Goal: Information Seeking & Learning: Learn about a topic

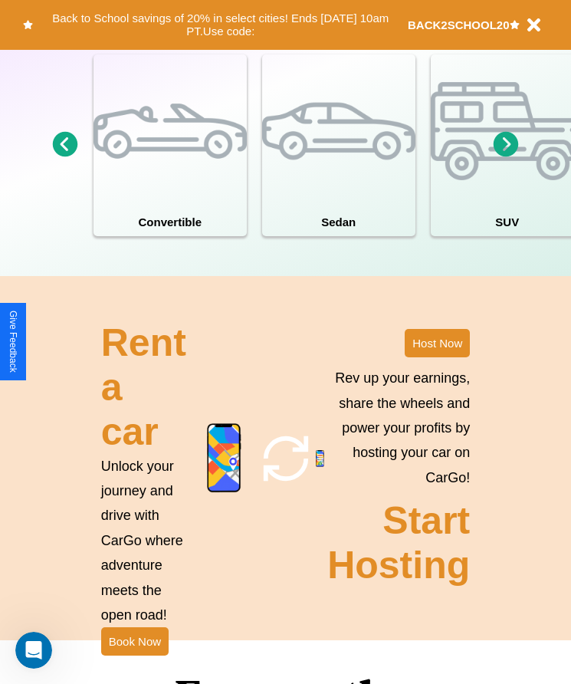
scroll to position [1999, 0]
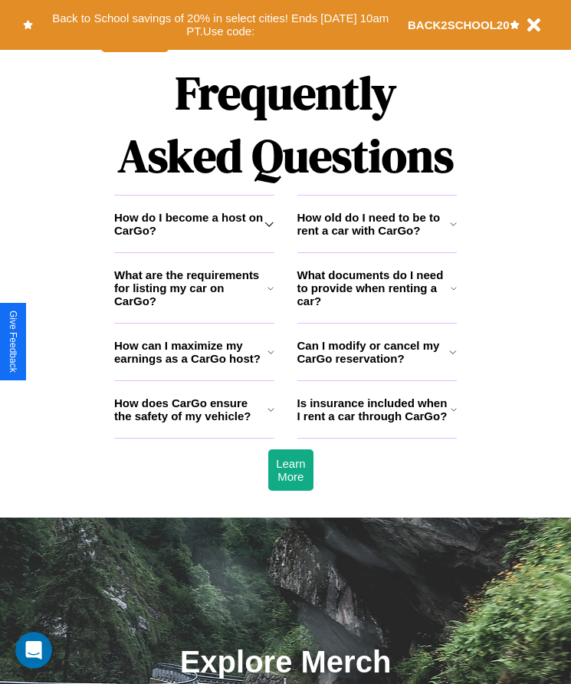
click at [271, 416] on icon at bounding box center [271, 409] width 7 height 12
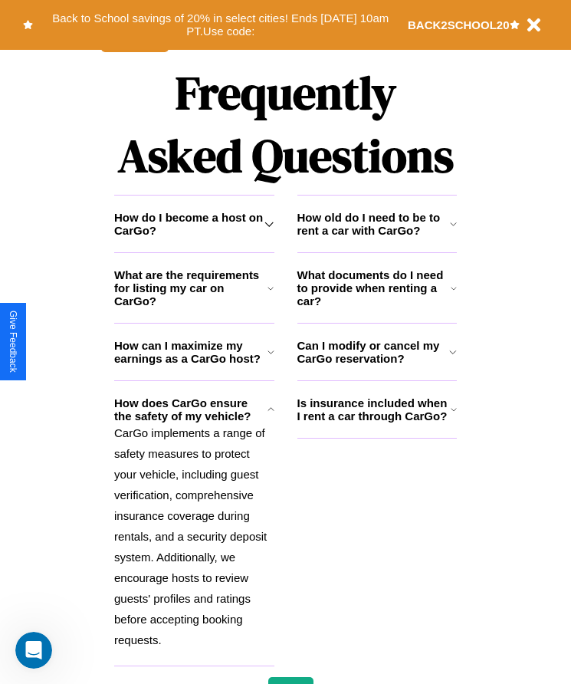
click at [194, 307] on h3 "What are the requirements for listing my car on CarGo?" at bounding box center [190, 287] width 153 height 39
click at [376, 365] on h3 "Can I modify or cancel my CarGo reservation?" at bounding box center [373, 352] width 153 height 26
click at [376, 307] on h3 "What documents do I need to provide when renting a car?" at bounding box center [374, 287] width 154 height 39
click at [453, 416] on icon at bounding box center [454, 409] width 6 height 12
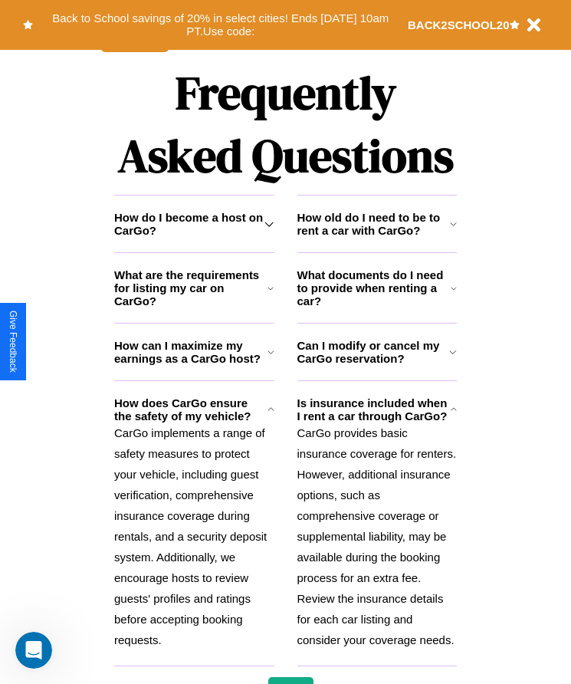
click at [376, 365] on h3 "Can I modify or cancel my CarGo reservation?" at bounding box center [373, 352] width 153 height 26
